Goal: Book appointment/travel/reservation

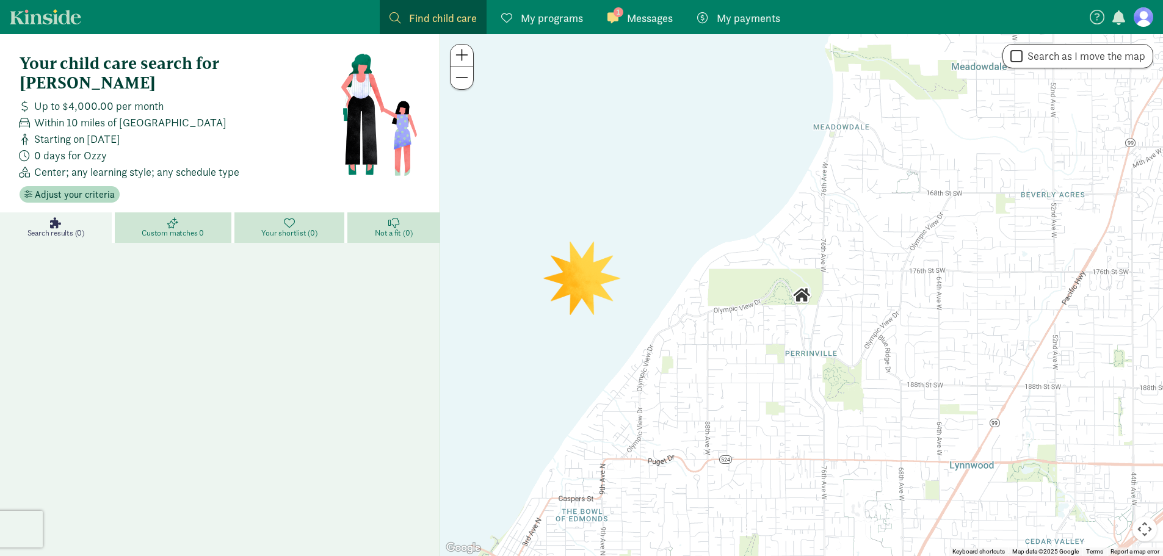
click at [632, 27] on link "1 Messages Messages" at bounding box center [639, 17] width 85 height 34
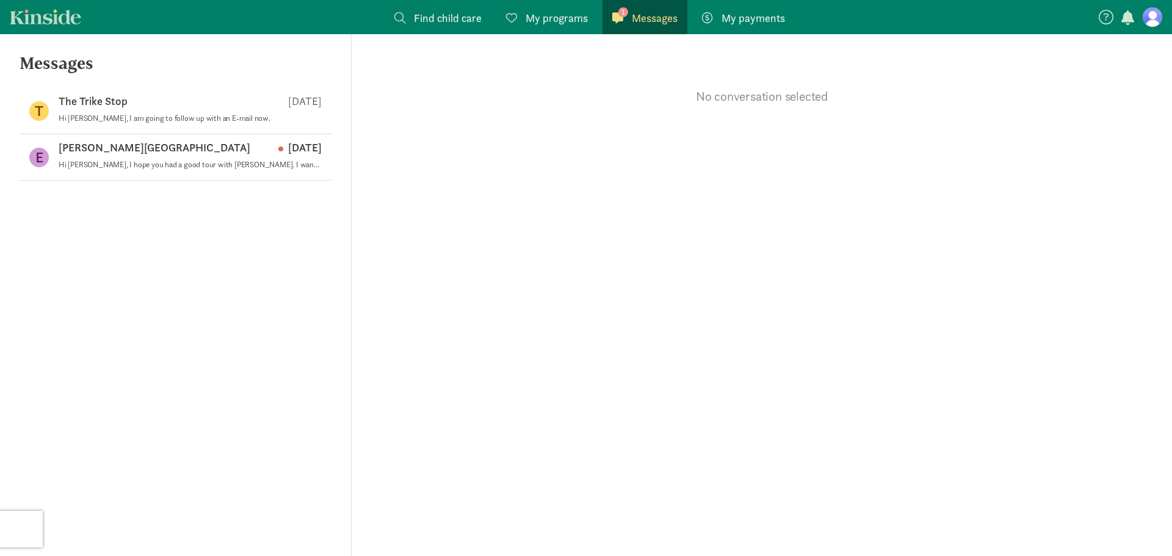
click at [1158, 19] on figure at bounding box center [1152, 17] width 20 height 20
click at [1158, 19] on nav "Find child care Find My programs Programs 1 Messages Messages My payments Pay" at bounding box center [586, 17] width 1172 height 34
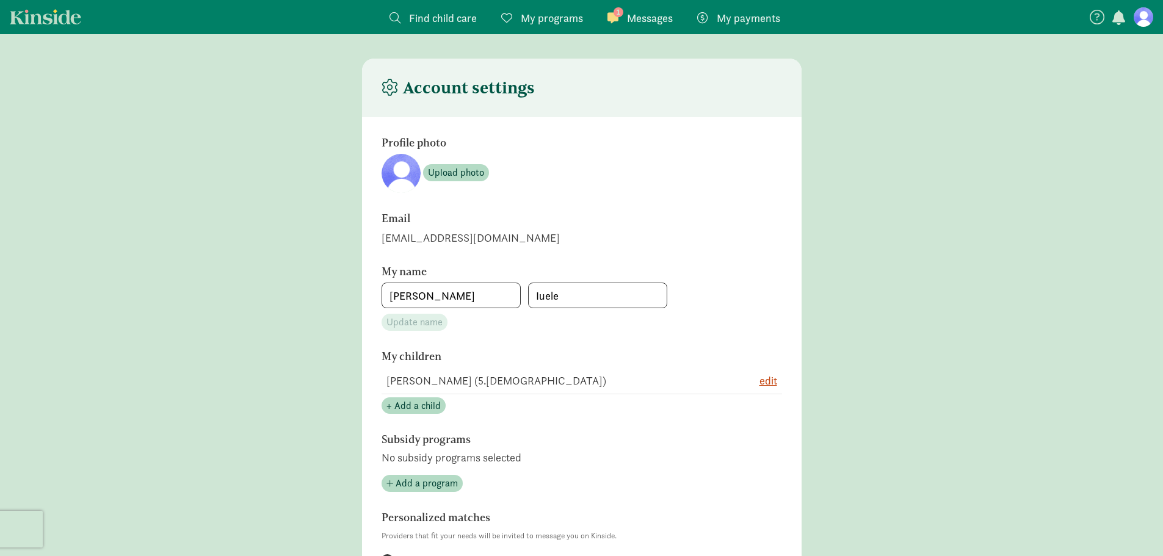
click at [541, 20] on span "My programs" at bounding box center [552, 18] width 62 height 16
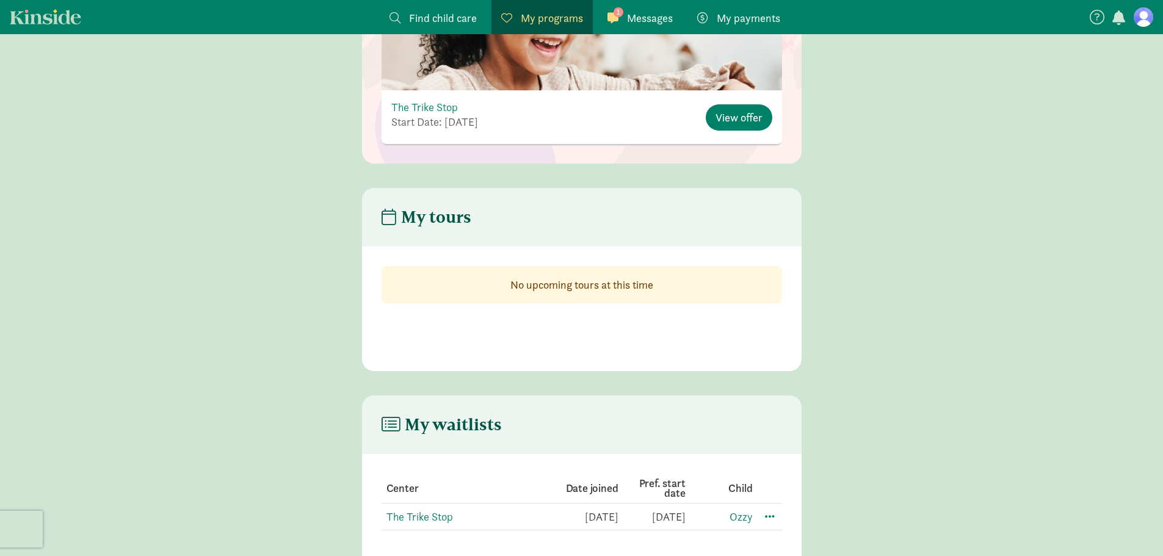
scroll to position [25, 0]
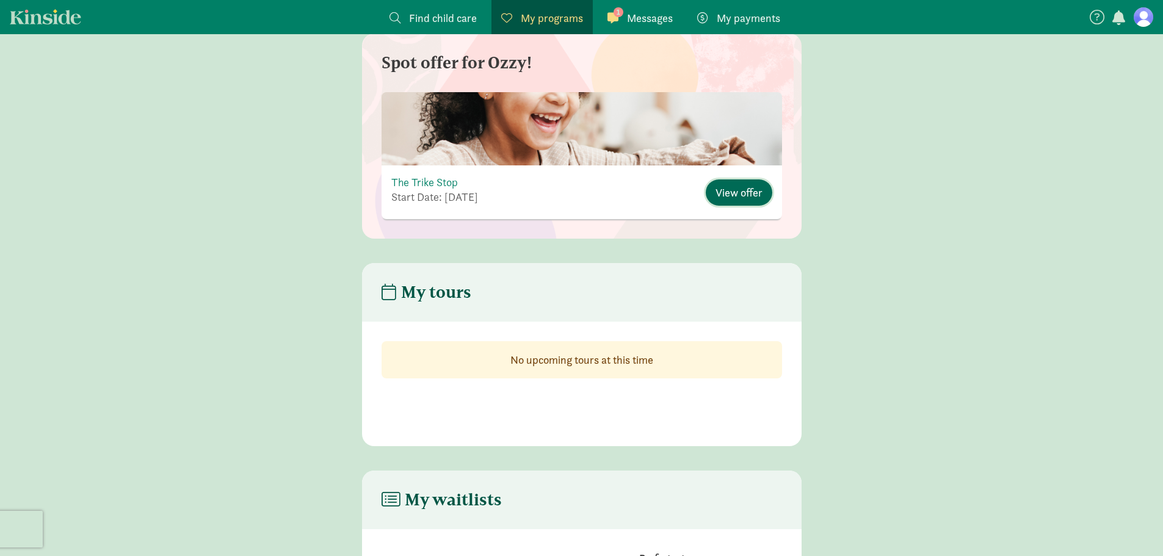
click at [730, 192] on span "View offer" at bounding box center [738, 192] width 47 height 16
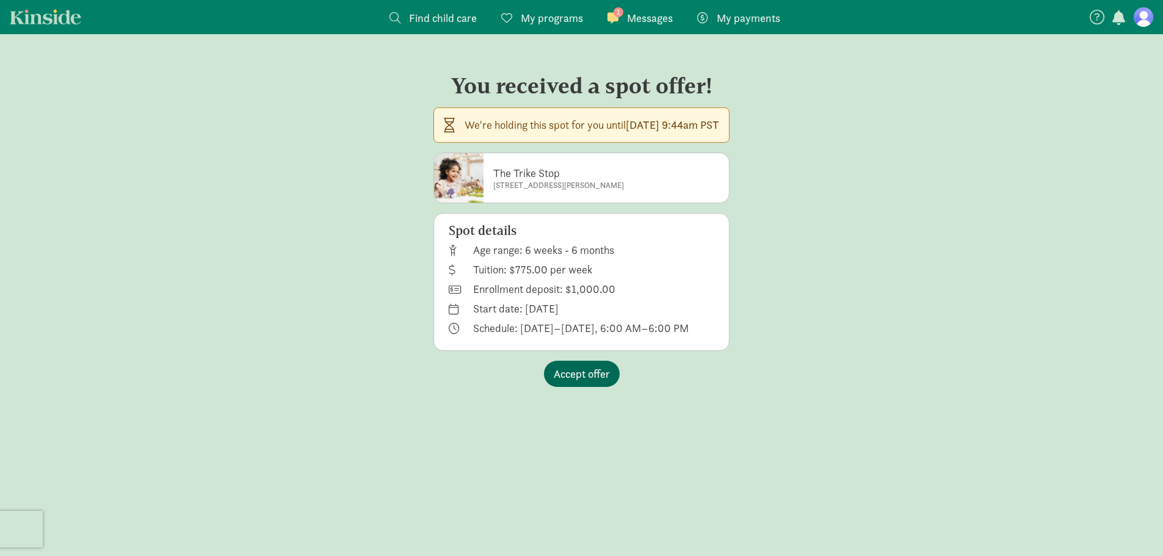
click at [594, 371] on span "Accept offer" at bounding box center [582, 374] width 56 height 16
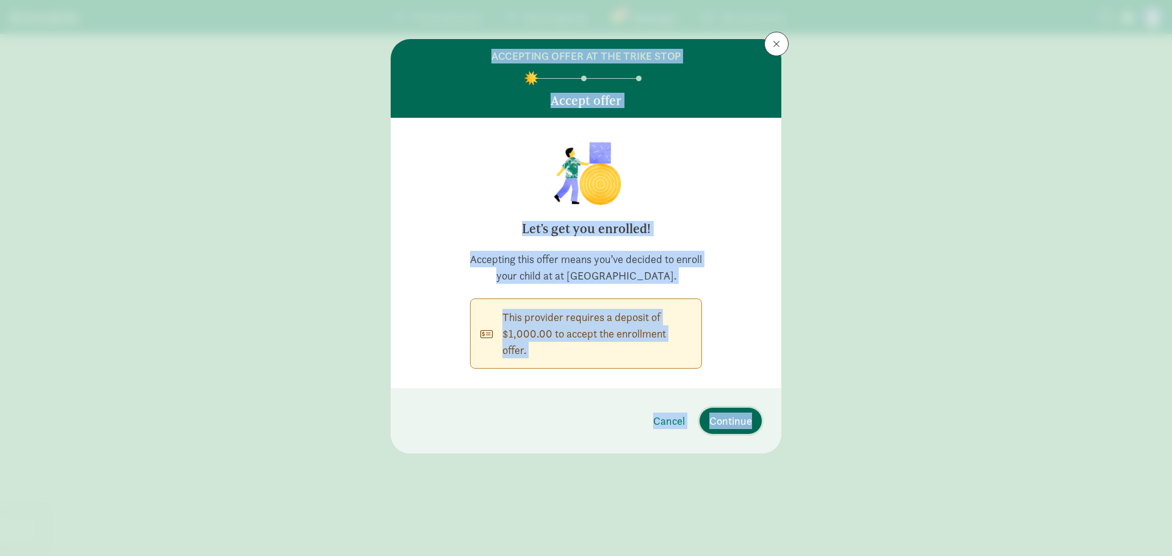
click at [712, 425] on span "Continue" at bounding box center [730, 421] width 43 height 16
click at [712, 425] on div "ACCEPTING OFFER AT THE TRIKE STOP Accept offer Let's get you enrolled! Acceptin…" at bounding box center [586, 278] width 1172 height 556
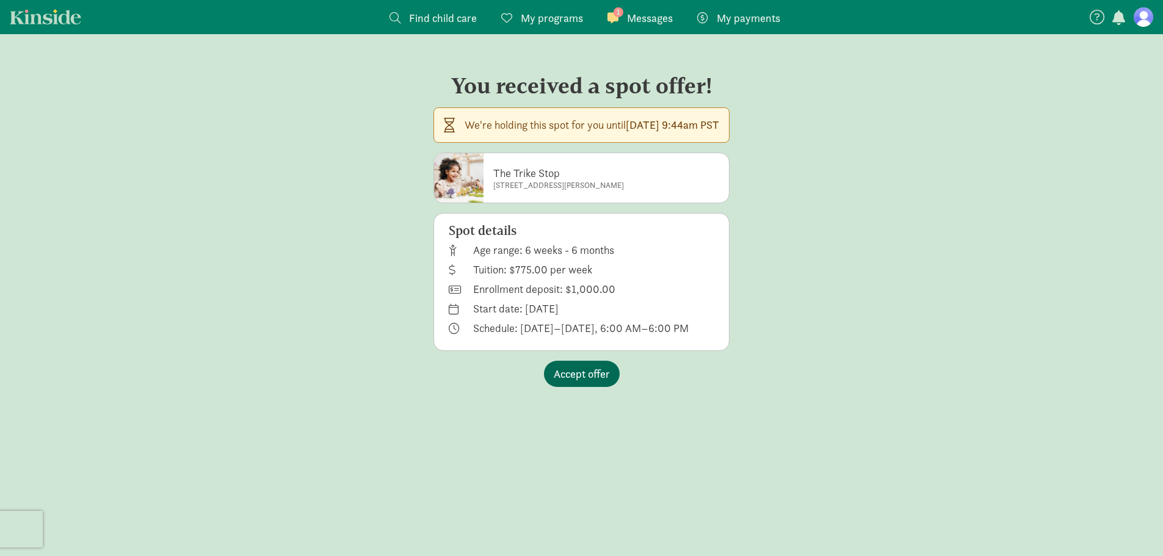
click at [592, 378] on span "Accept offer" at bounding box center [582, 374] width 56 height 16
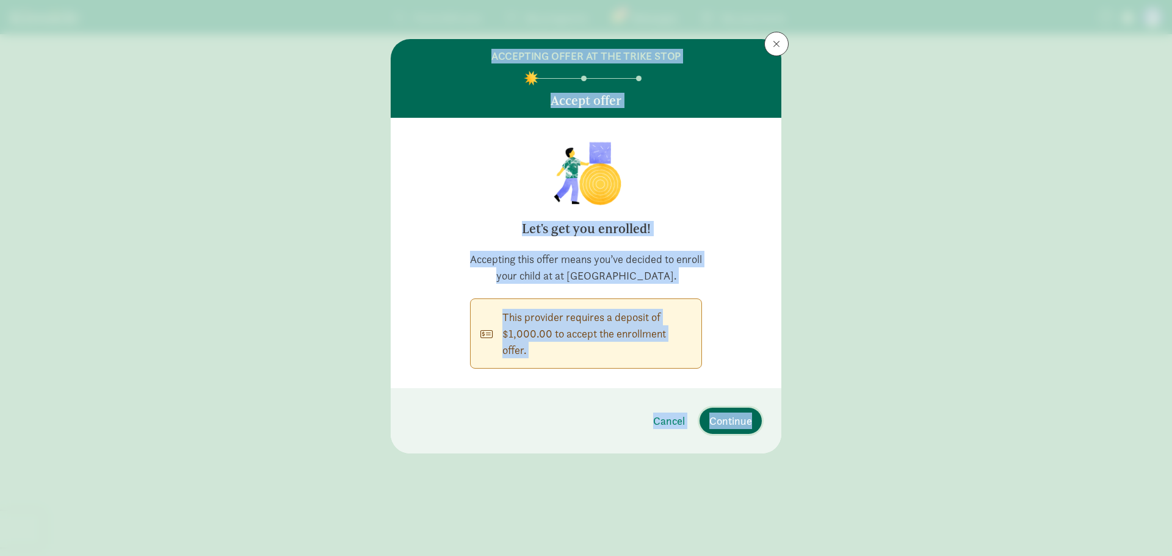
click at [735, 419] on span "Continue" at bounding box center [730, 421] width 43 height 16
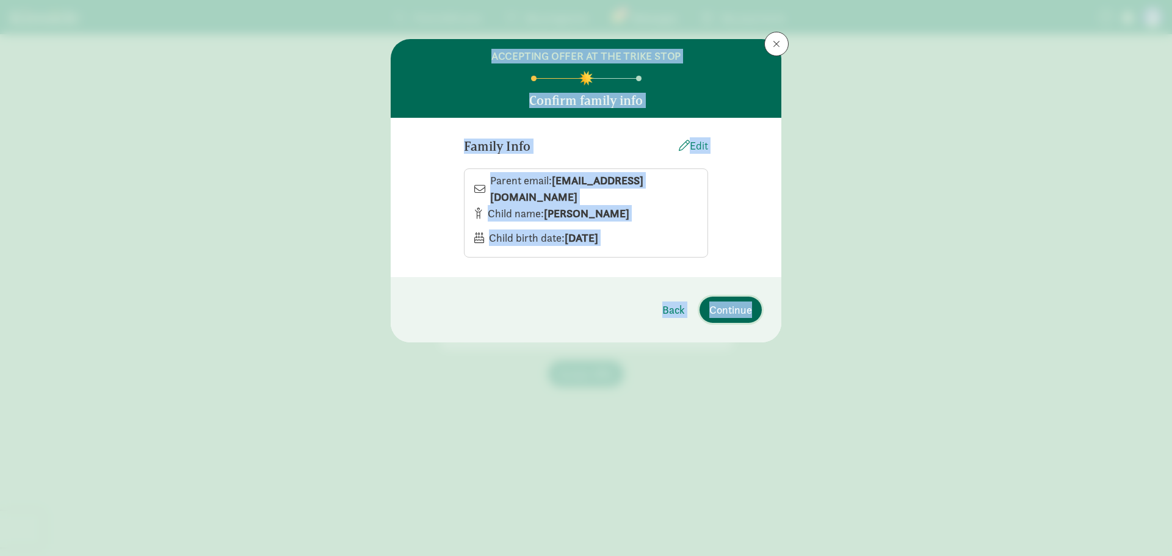
click at [732, 317] on span "Continue" at bounding box center [730, 309] width 43 height 16
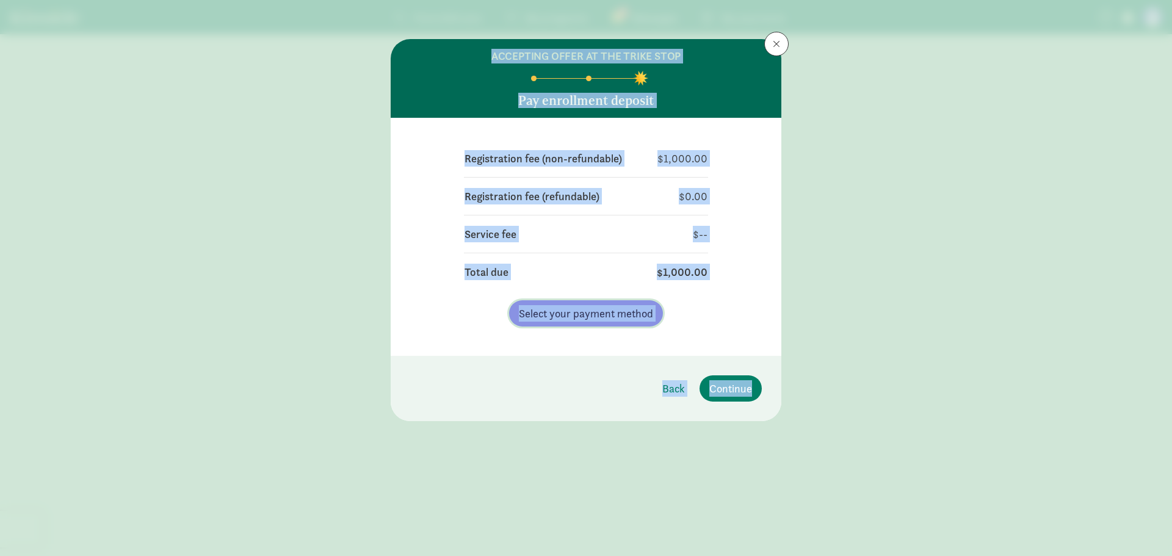
click at [613, 317] on span "Select your payment method" at bounding box center [586, 313] width 134 height 16
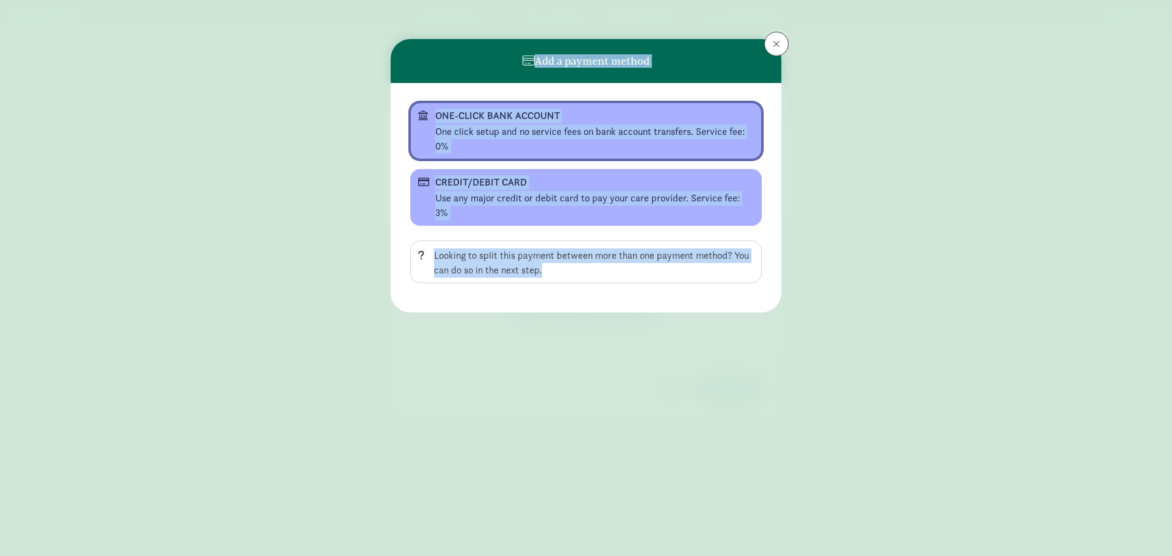
click at [486, 120] on div "ONE-CLICK BANK ACCOUNT" at bounding box center [584, 116] width 299 height 15
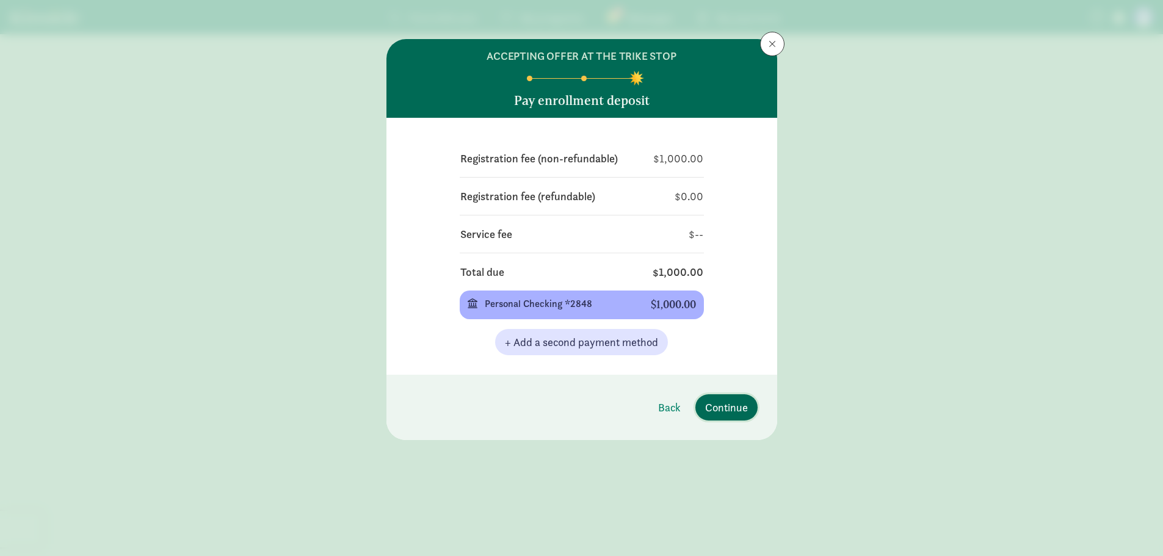
click at [710, 405] on span "Continue" at bounding box center [726, 407] width 43 height 16
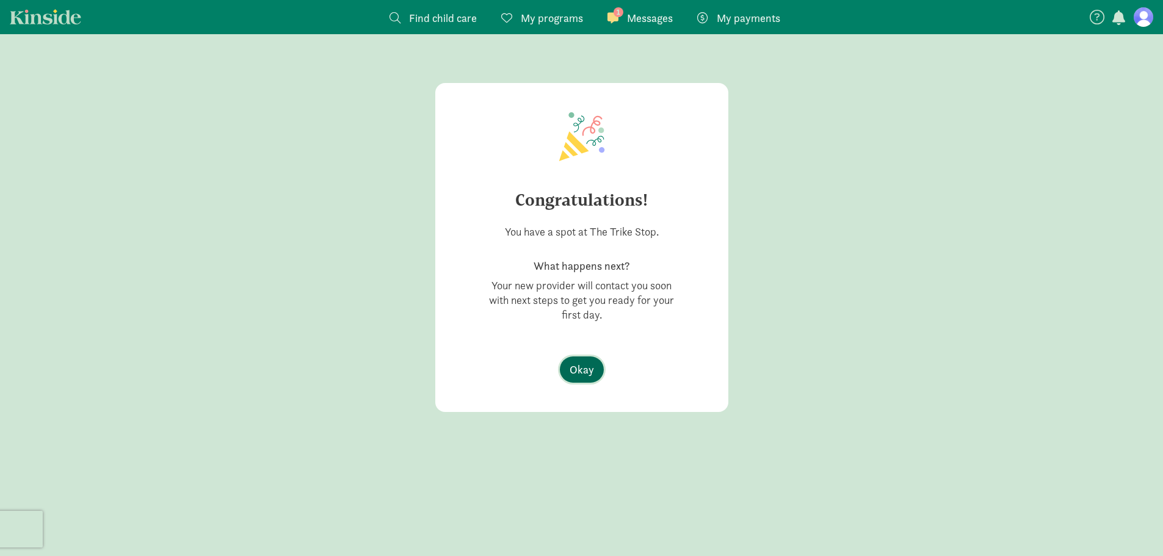
click at [587, 374] on span "Okay" at bounding box center [581, 369] width 24 height 16
